Goal: Communication & Community: Participate in discussion

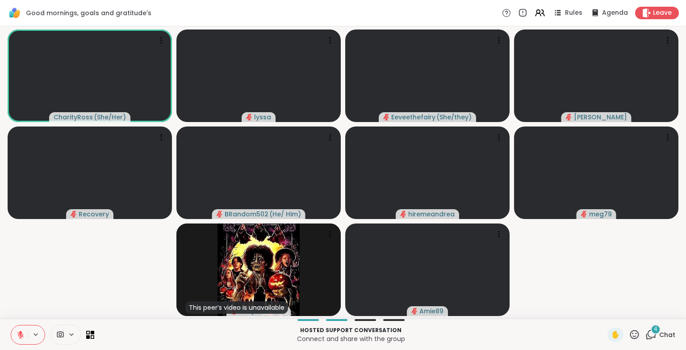
click at [25, 344] on button at bounding box center [19, 334] width 17 height 19
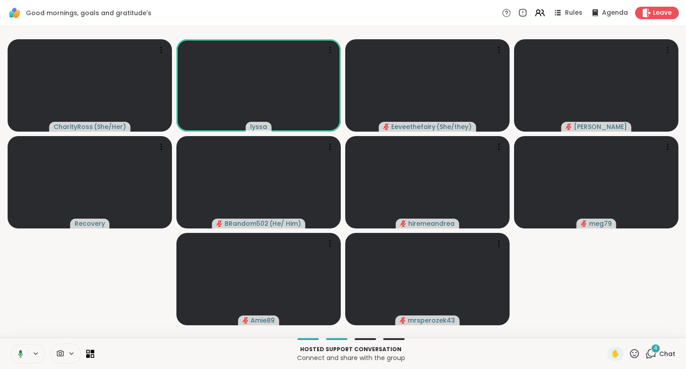
click at [22, 306] on video-player-container "CharityRoss ( She/Her ) [PERSON_NAME] ( She/they ) [PERSON_NAME] Recovery BRand…" at bounding box center [343, 182] width 676 height 305
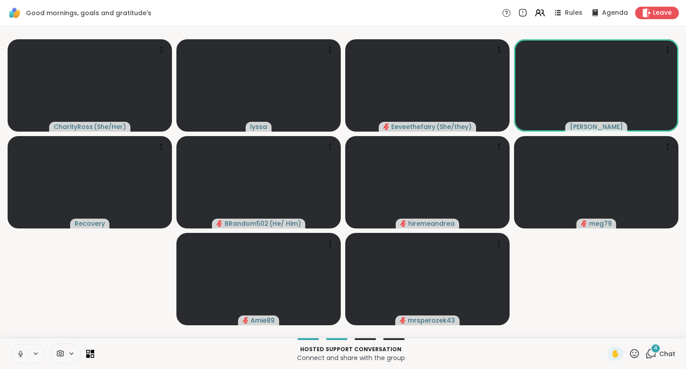
click at [74, 304] on video-player-container "CharityRoss ( She/Her ) [PERSON_NAME] ( She/they ) [PERSON_NAME] Recovery BRand…" at bounding box center [343, 182] width 676 height 305
click at [19, 353] on icon at bounding box center [20, 354] width 3 height 3
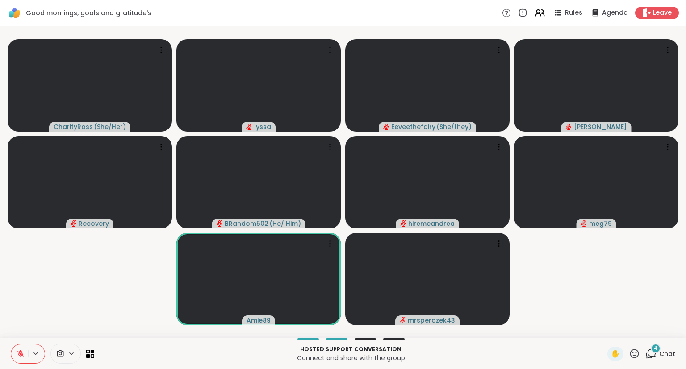
click at [638, 352] on icon at bounding box center [634, 353] width 11 height 11
click at [606, 332] on span "❤️" at bounding box center [608, 330] width 9 height 11
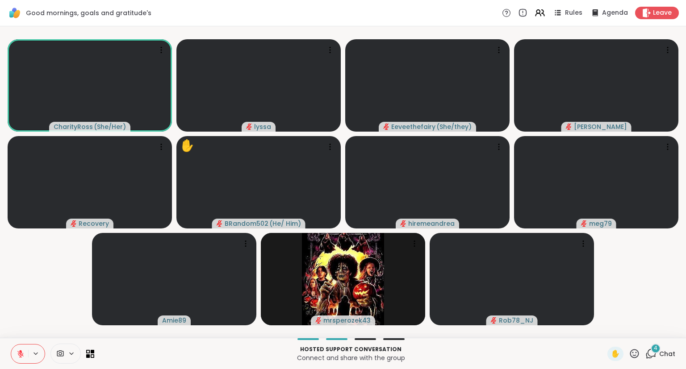
click at [639, 355] on icon at bounding box center [634, 353] width 9 height 9
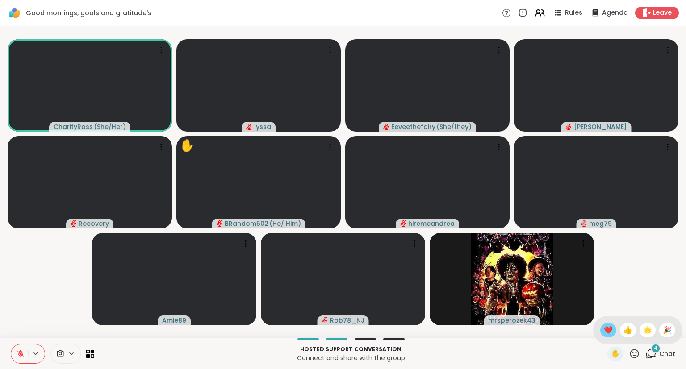
click at [607, 331] on span "❤️" at bounding box center [608, 330] width 9 height 11
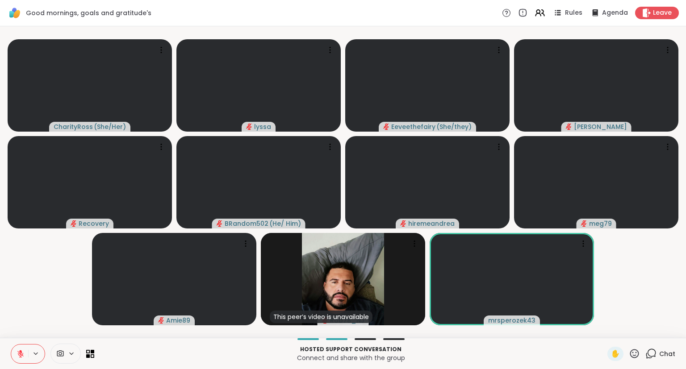
click at [636, 357] on icon at bounding box center [634, 353] width 11 height 11
click at [666, 331] on span "🎉" at bounding box center [667, 330] width 9 height 11
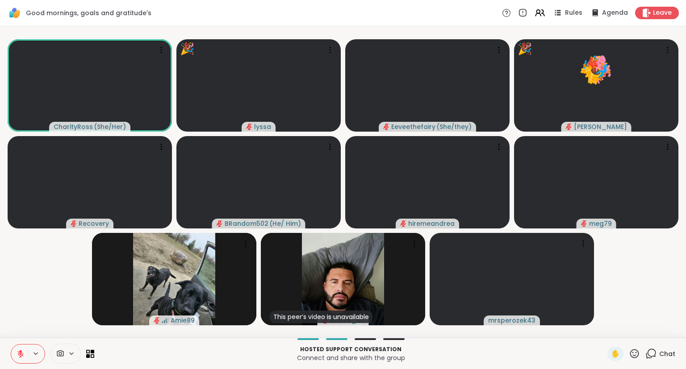
click at [638, 360] on icon at bounding box center [634, 353] width 11 height 11
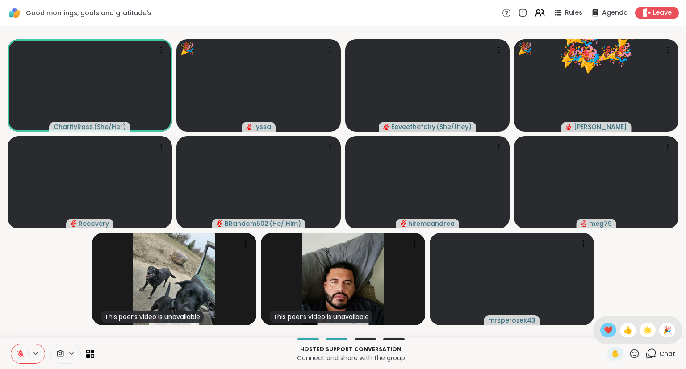
click at [606, 335] on span "❤️" at bounding box center [608, 330] width 9 height 11
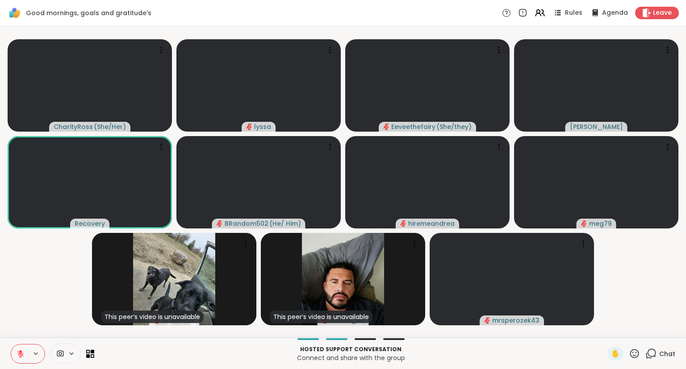
click at [606, 335] on div "CharityRoss ( She/Her ) [PERSON_NAME] ( She/they ) [PERSON_NAME] Recovery BRand…" at bounding box center [343, 182] width 686 height 312
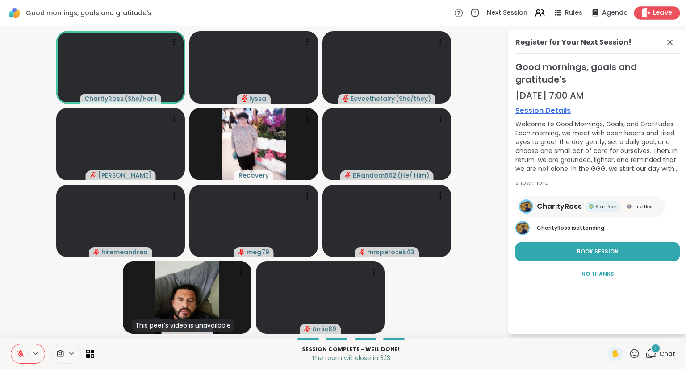
click at [666, 13] on span "Leave" at bounding box center [663, 12] width 20 height 9
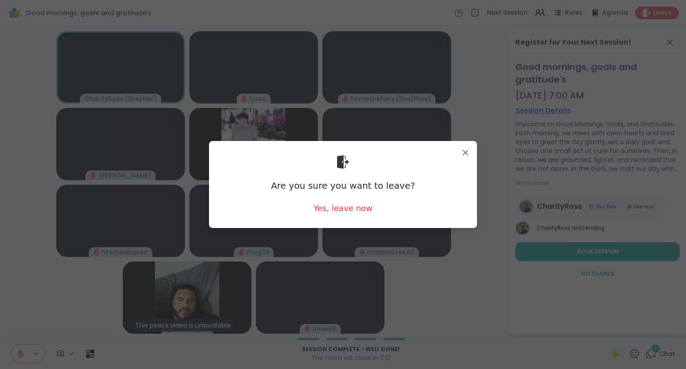
click at [355, 214] on div "Yes, leave now" at bounding box center [343, 208] width 59 height 11
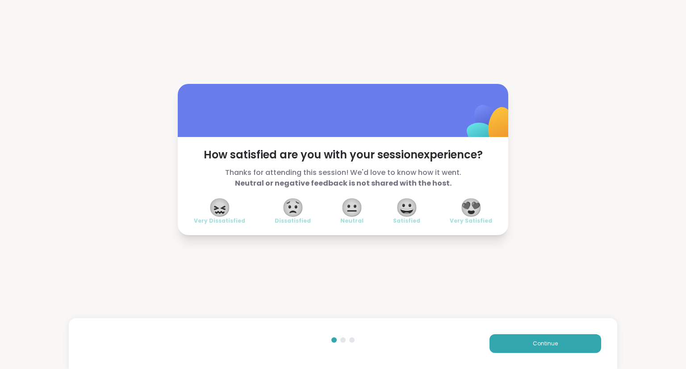
click at [482, 206] on span "😍" at bounding box center [471, 208] width 22 height 16
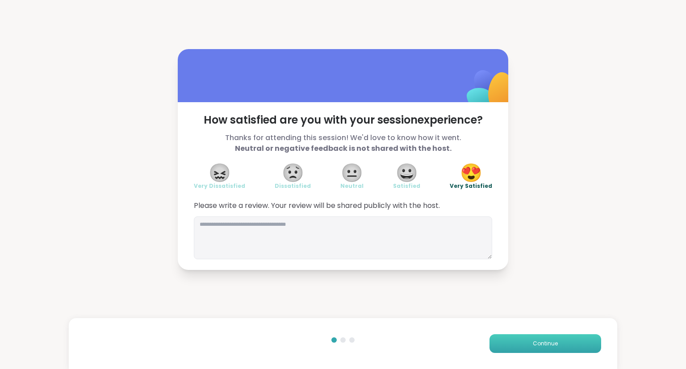
click at [580, 337] on button "Continue" at bounding box center [546, 344] width 112 height 19
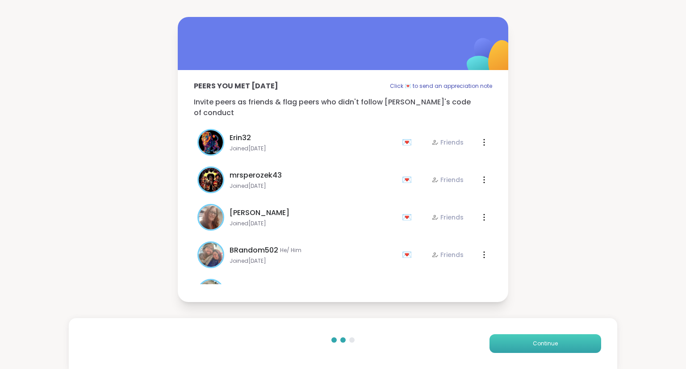
click at [583, 347] on button "Continue" at bounding box center [546, 344] width 112 height 19
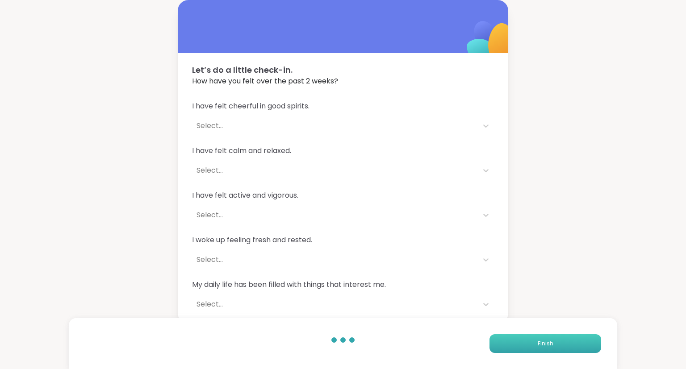
click at [583, 344] on button "Finish" at bounding box center [546, 344] width 112 height 19
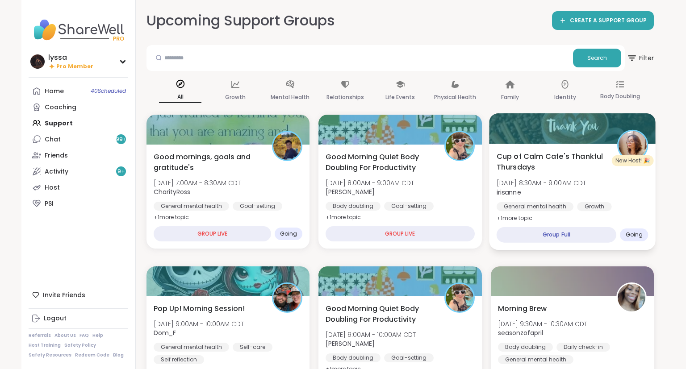
click at [621, 194] on div "Cup of Calm Cafe's Thankful Thursdays [DATE] 8:30AM - 9:00AM CDT irisanne Gener…" at bounding box center [572, 187] width 152 height 73
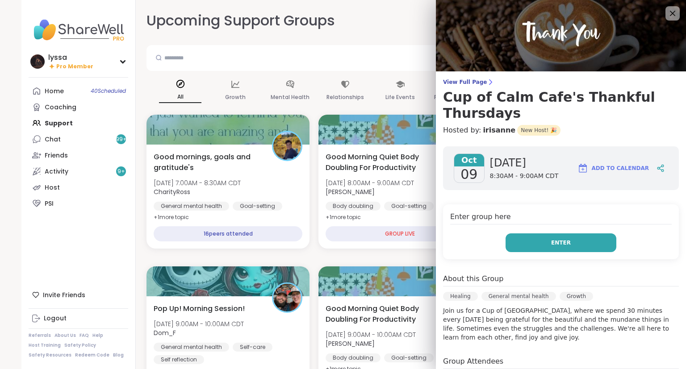
click at [594, 234] on button "Enter" at bounding box center [561, 243] width 111 height 19
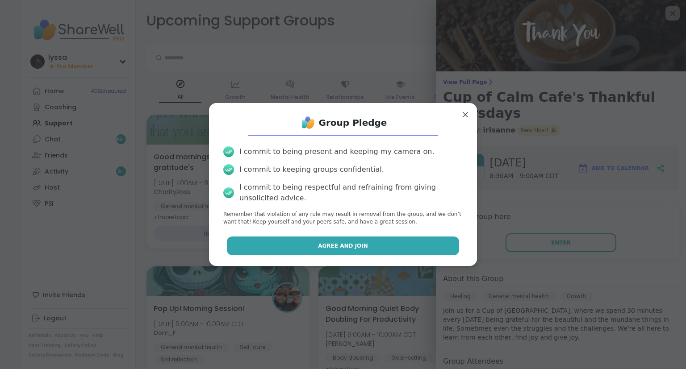
click at [449, 255] on button "Agree and Join" at bounding box center [343, 246] width 233 height 19
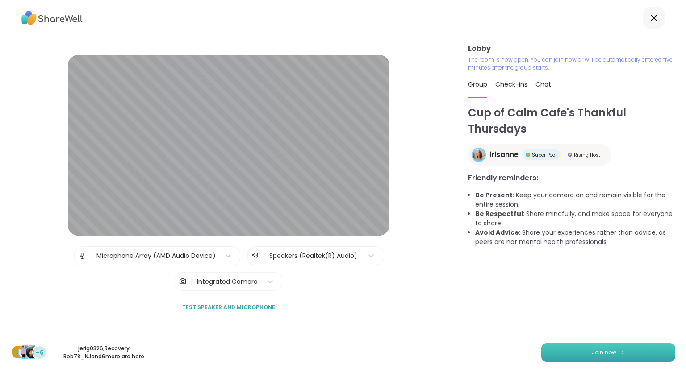
click at [652, 357] on button "Join now" at bounding box center [608, 353] width 134 height 19
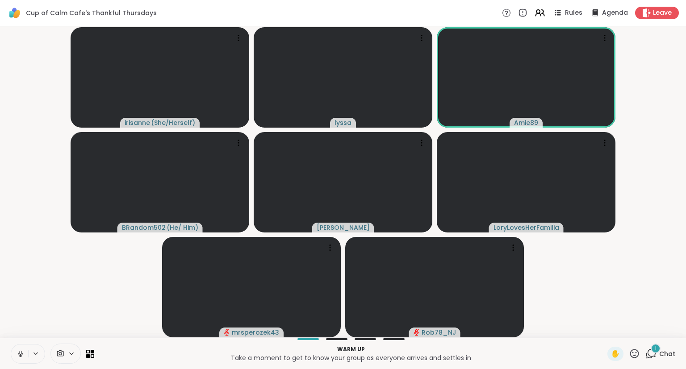
click at [20, 356] on icon at bounding box center [20, 354] width 4 height 3
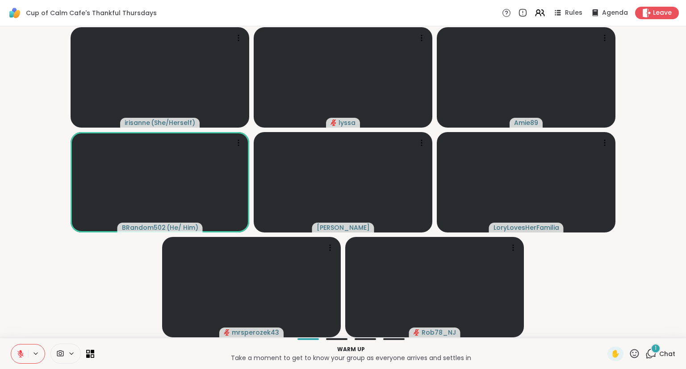
click at [662, 362] on div "Warm up Take a moment to get to know your group as everyone arrives and settles…" at bounding box center [343, 353] width 686 height 31
click at [664, 352] on span "Chat" at bounding box center [667, 354] width 16 height 9
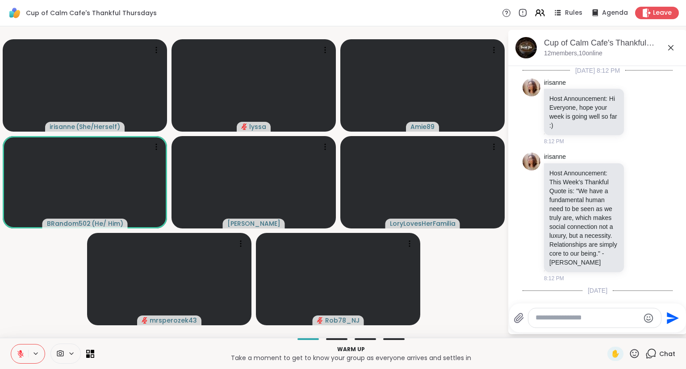
scroll to position [237, 0]
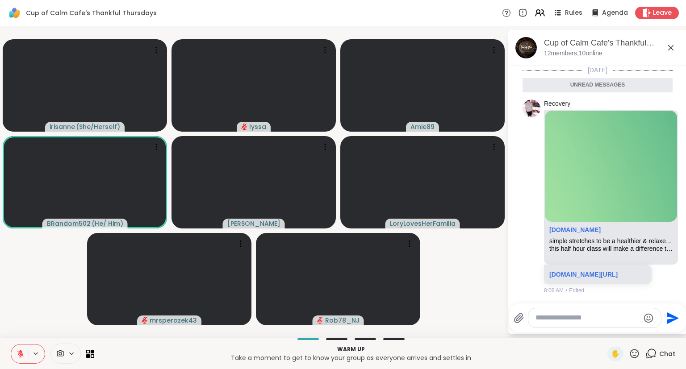
click at [626, 328] on div at bounding box center [595, 318] width 133 height 19
click at [622, 324] on div at bounding box center [595, 318] width 133 height 19
click at [619, 318] on textarea "Type your message" at bounding box center [588, 318] width 104 height 9
click at [626, 323] on textarea "Type your message" at bounding box center [588, 318] width 104 height 9
type textarea "*"
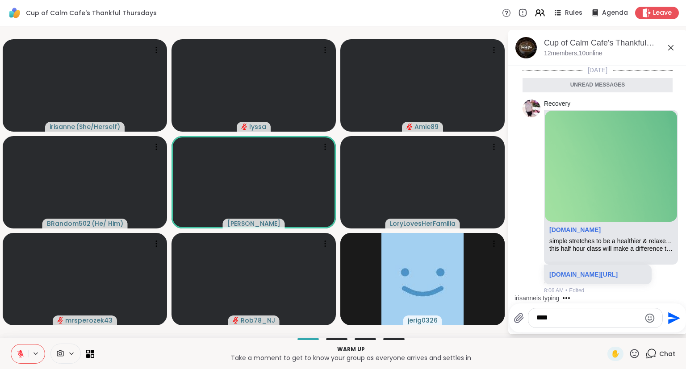
scroll to position [272, 0]
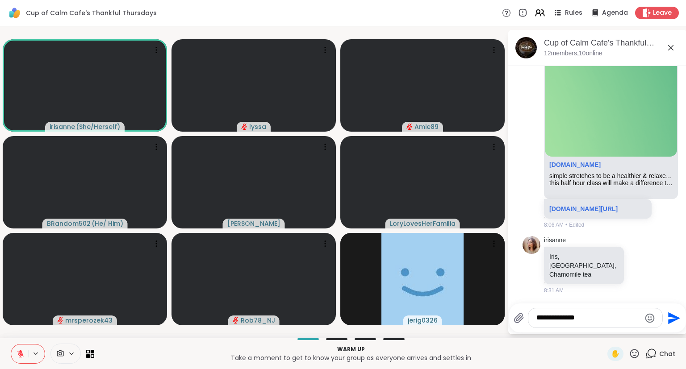
type textarea "**********"
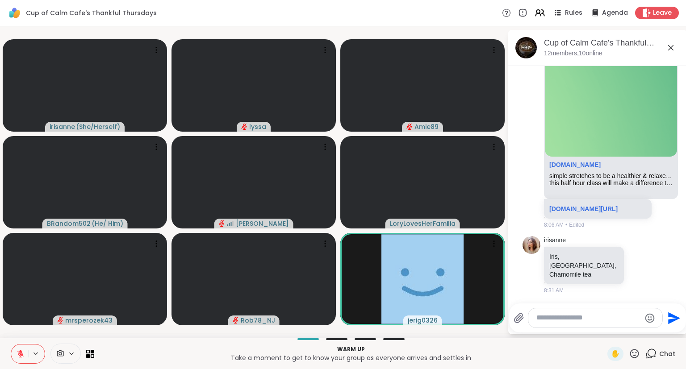
scroll to position [320, 0]
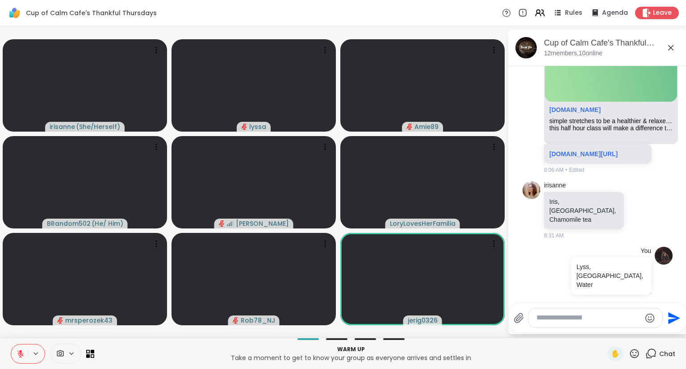
click at [673, 47] on icon at bounding box center [671, 47] width 11 height 11
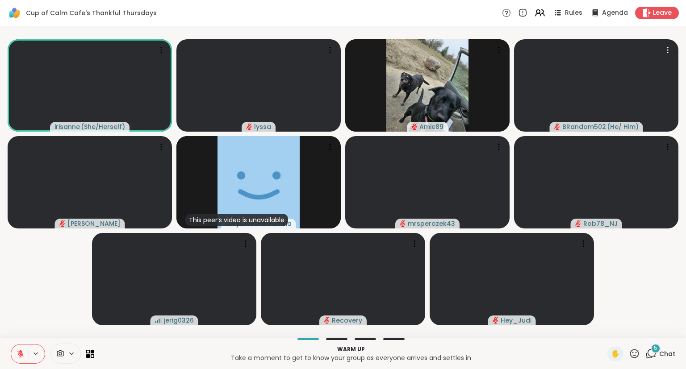
click at [634, 357] on icon at bounding box center [634, 353] width 11 height 11
click at [604, 331] on span "❤️" at bounding box center [608, 330] width 9 height 11
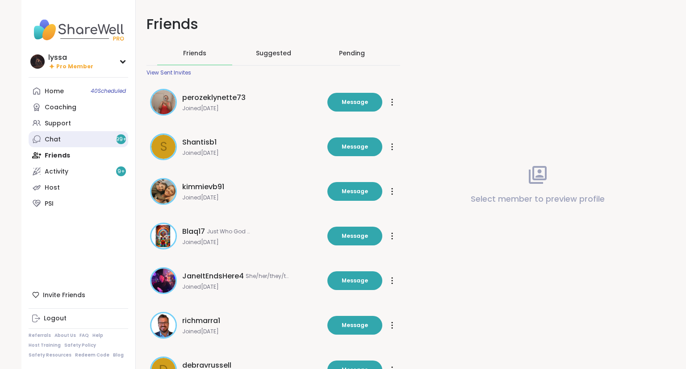
click at [51, 138] on div "Chat 99 +" at bounding box center [53, 139] width 16 height 9
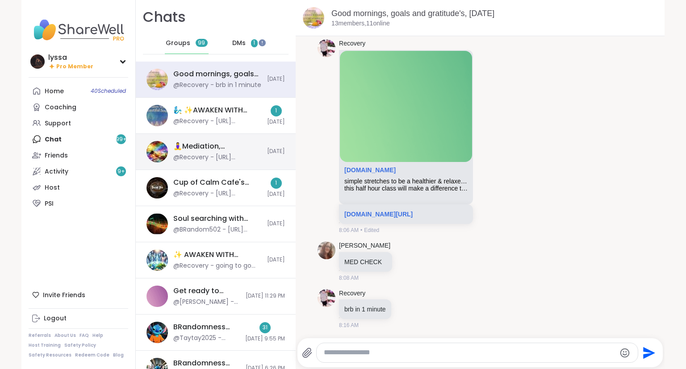
click at [203, 142] on div "🧘‍♀️Mediation, Mindfulness & Magic 🔮 , Oct 08" at bounding box center [217, 147] width 88 height 10
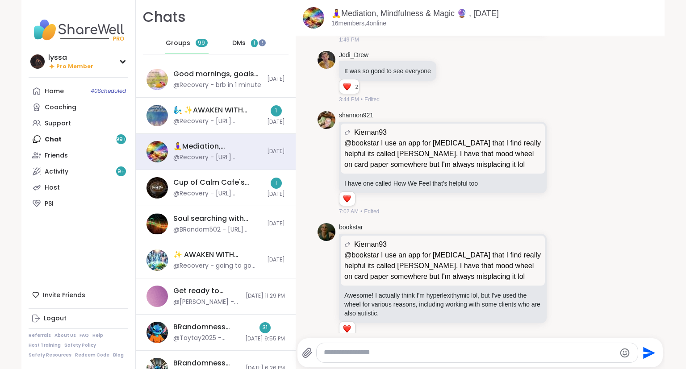
scroll to position [3030, 0]
click at [344, 223] on link "bookstar" at bounding box center [351, 227] width 24 height 9
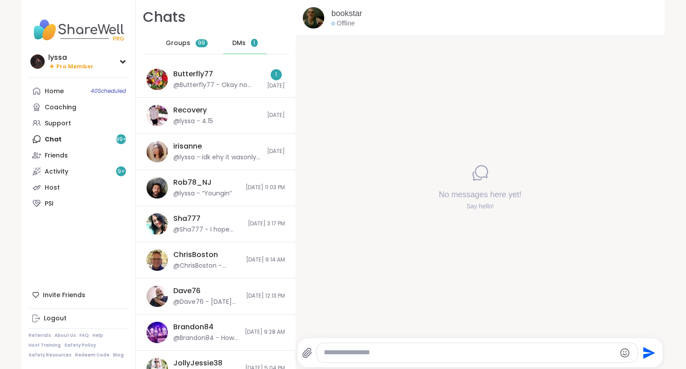
click at [393, 355] on textarea "Type your message" at bounding box center [470, 352] width 292 height 9
paste textarea "**********"
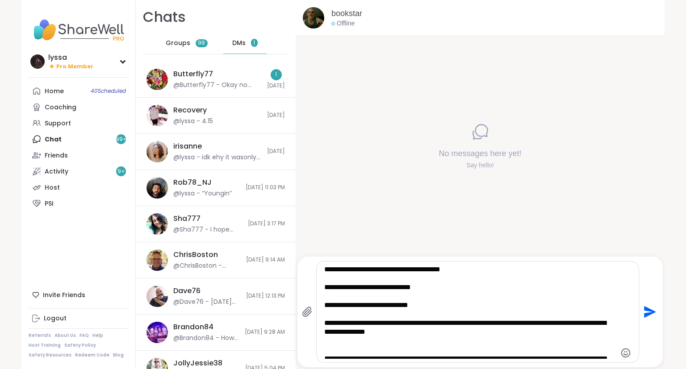
scroll to position [1622, 0]
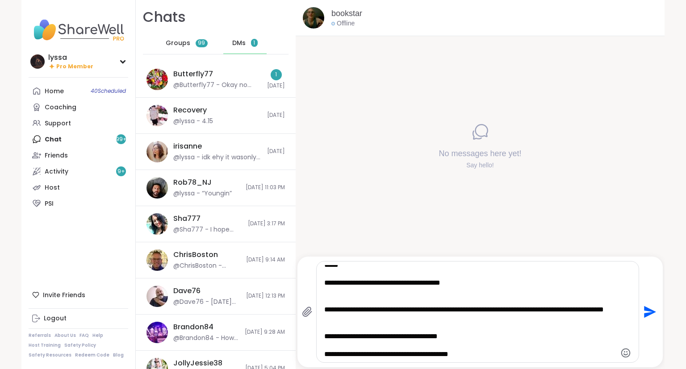
type textarea "**********"
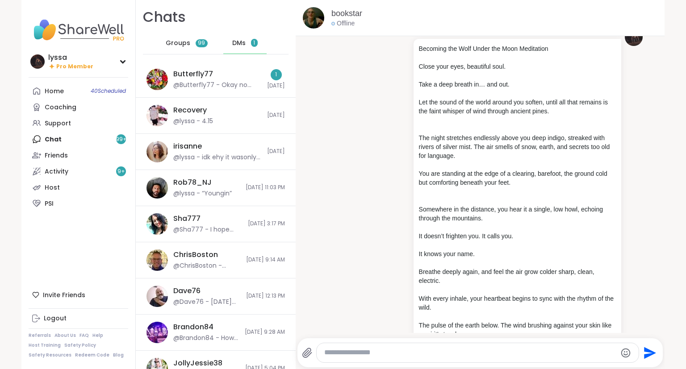
scroll to position [0, 0]
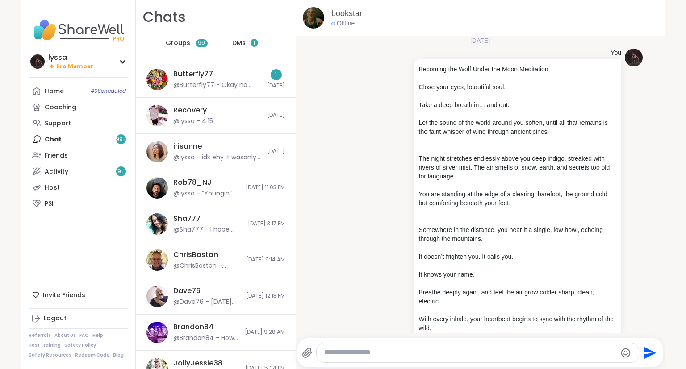
click at [423, 352] on textarea "Type your message" at bounding box center [470, 352] width 292 height 9
type textarea "**********"
click at [648, 355] on icon "Send" at bounding box center [650, 353] width 12 height 12
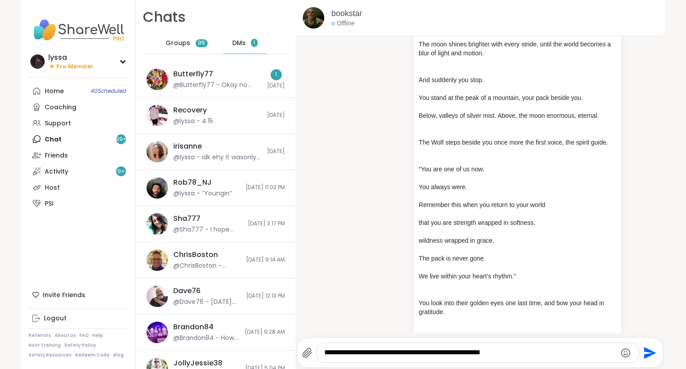
scroll to position [1549, 0]
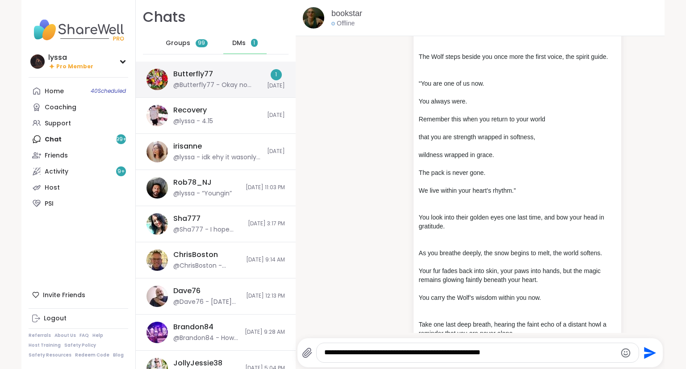
click at [151, 81] on img at bounding box center [157, 79] width 21 height 21
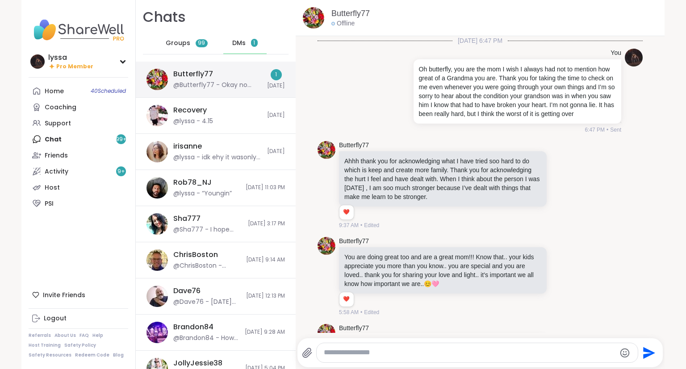
scroll to position [2095, 0]
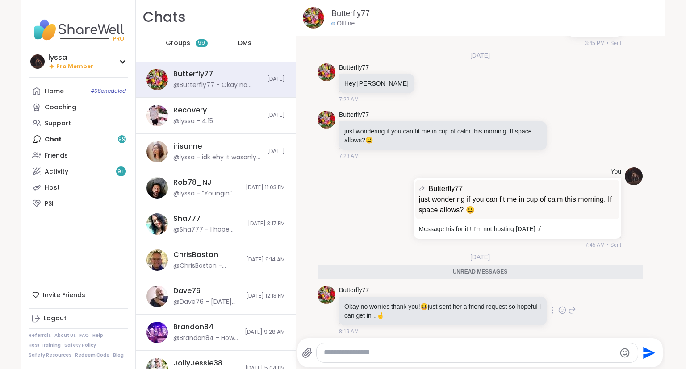
click at [562, 306] on icon at bounding box center [562, 310] width 8 height 9
click at [489, 292] on div "Select Reaction: Heart" at bounding box center [491, 296] width 8 height 8
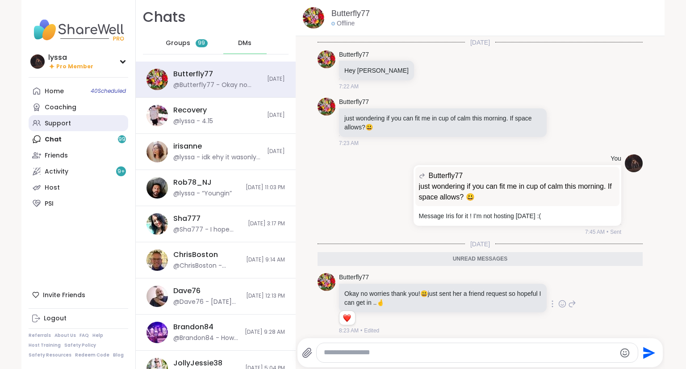
click at [60, 125] on div "Support" at bounding box center [58, 123] width 26 height 9
